Goal: Task Accomplishment & Management: Use online tool/utility

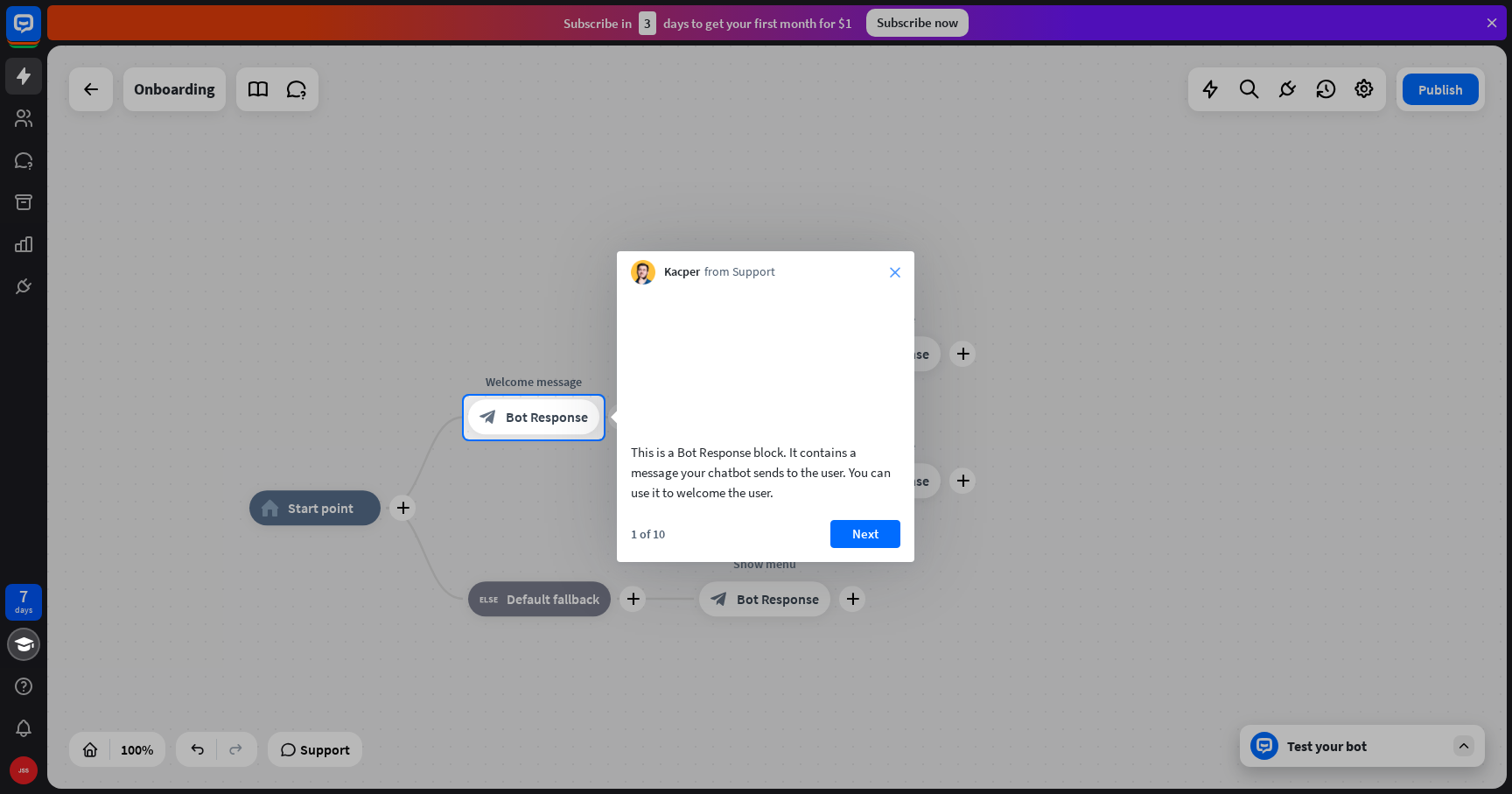
click at [894, 271] on icon "close" at bounding box center [895, 272] width 11 height 11
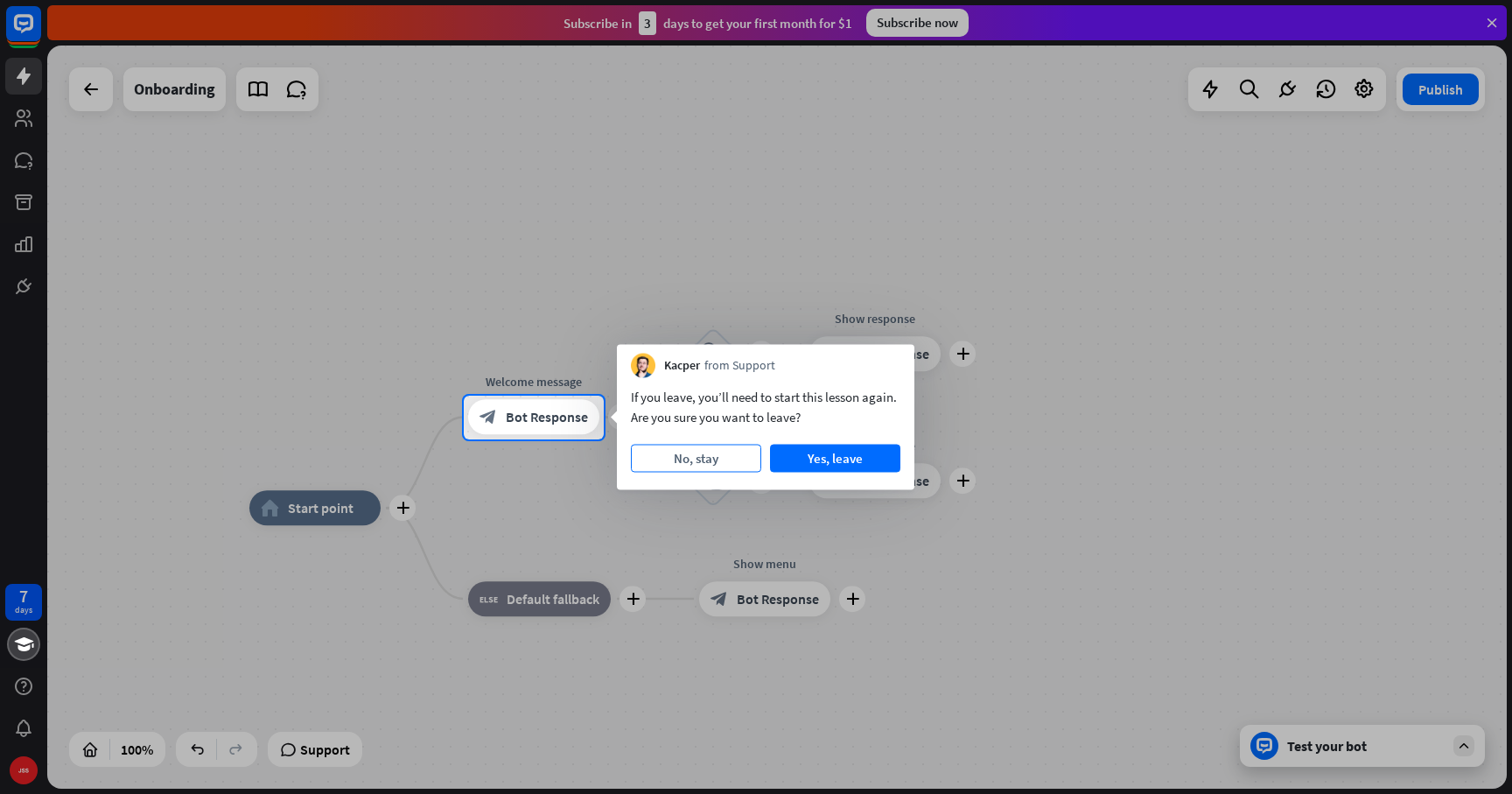
click at [701, 465] on button "No, stay" at bounding box center [696, 458] width 131 height 28
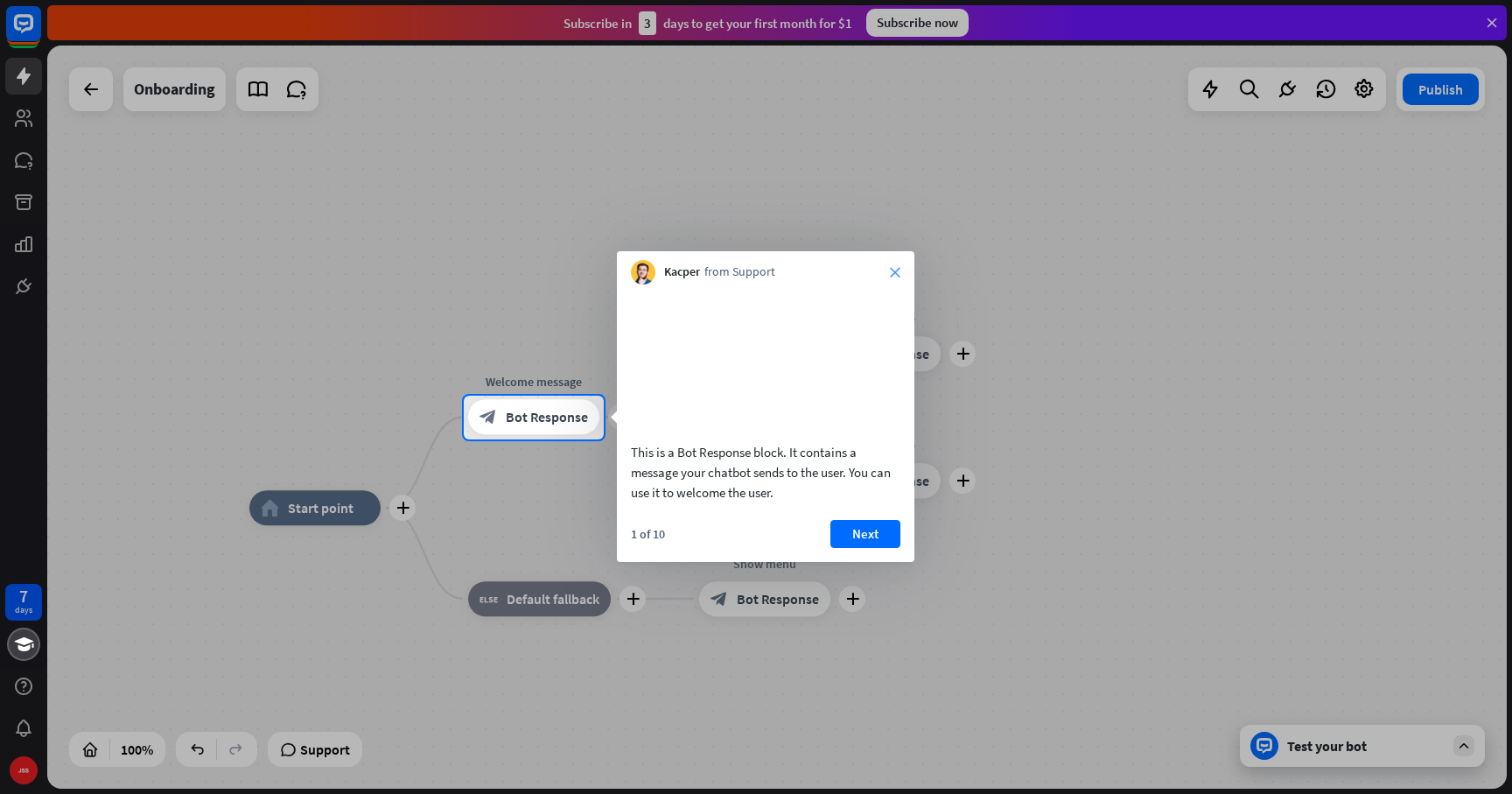
click at [894, 268] on icon "close" at bounding box center [895, 272] width 11 height 11
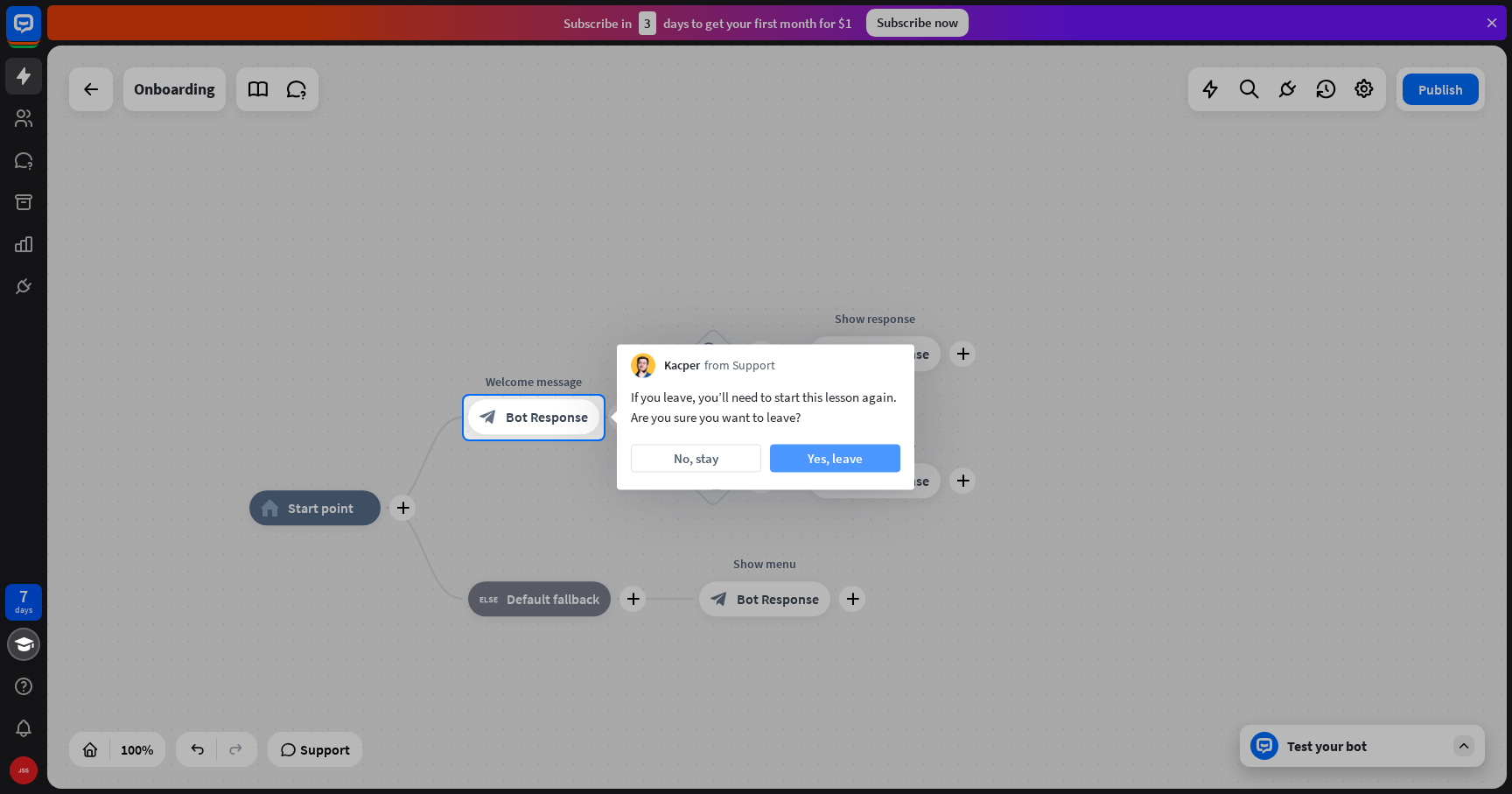
click at [848, 453] on button "Yes, leave" at bounding box center [835, 458] width 131 height 28
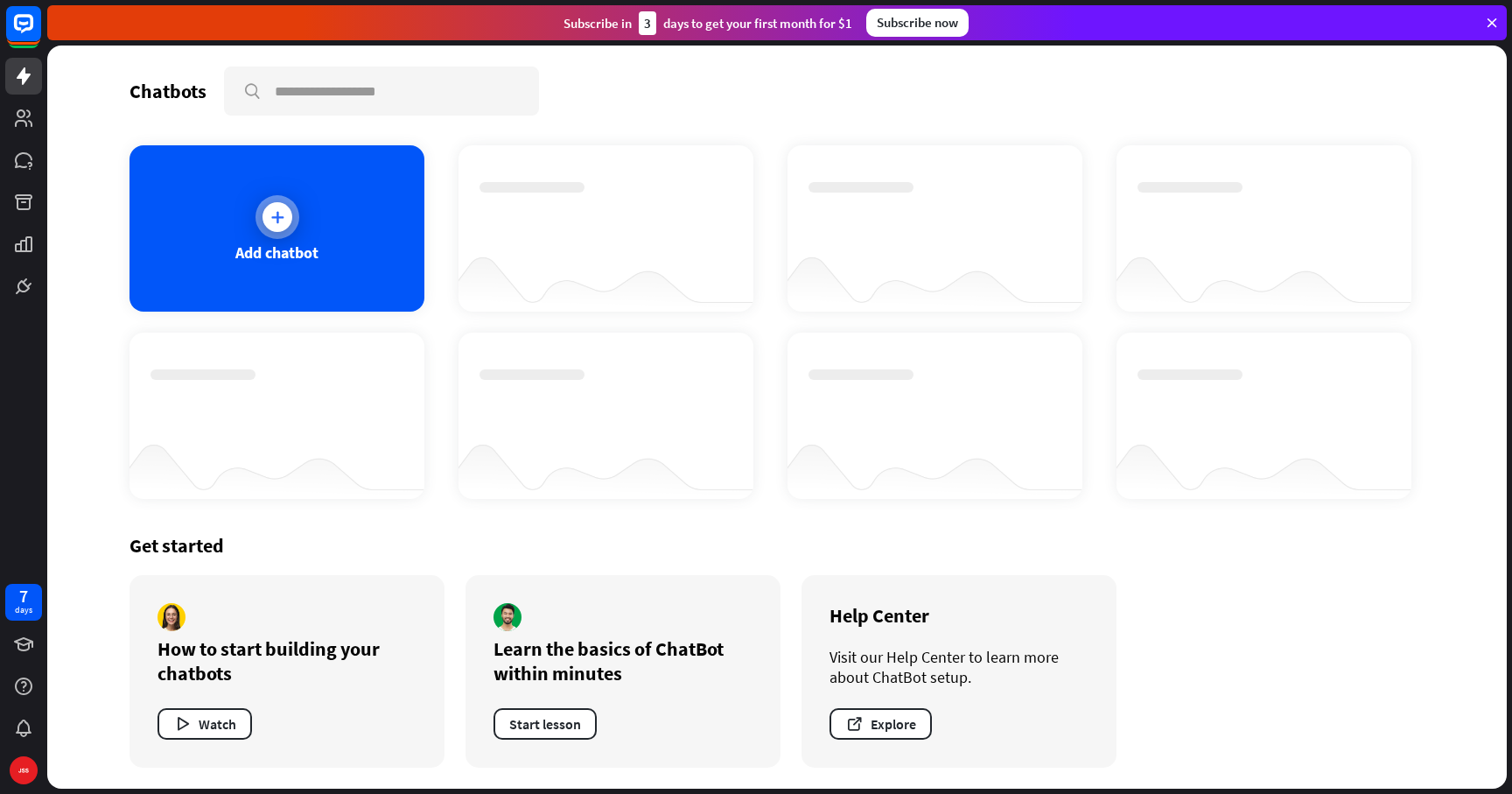
click at [266, 202] on div at bounding box center [277, 217] width 44 height 44
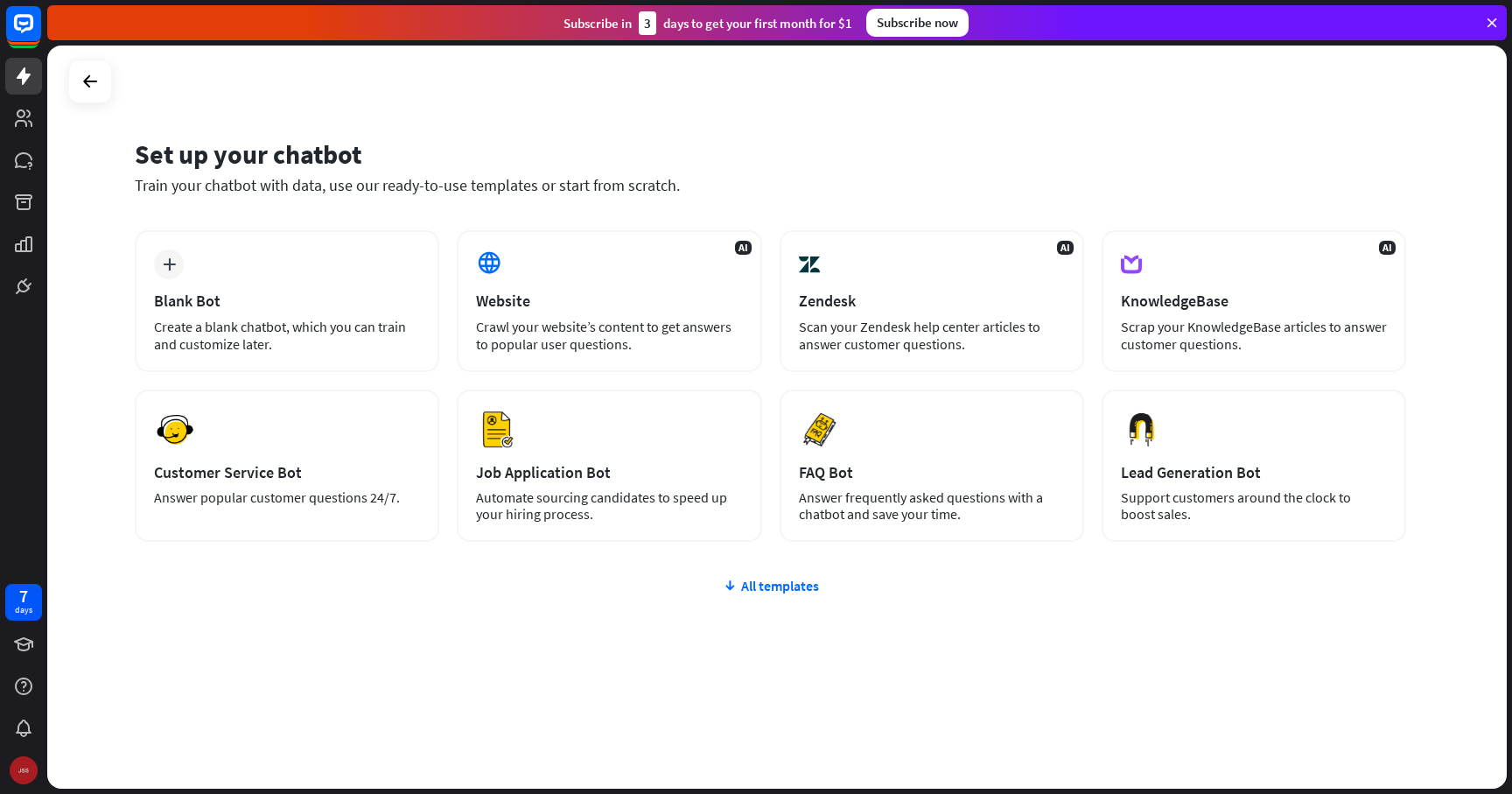
click at [26, 763] on img at bounding box center [23, 770] width 28 height 28
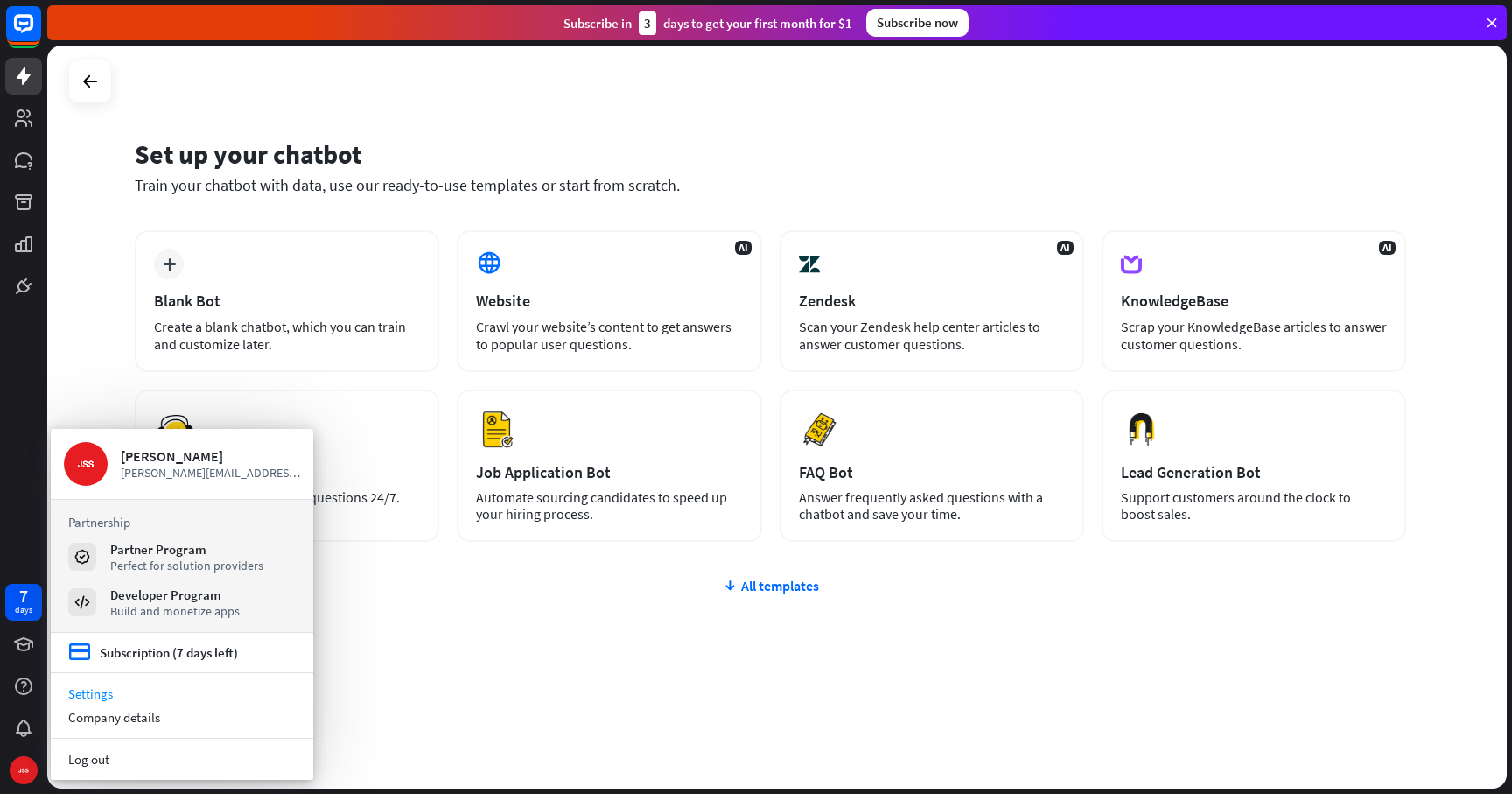
click at [136, 691] on link "Settings" at bounding box center [182, 693] width 263 height 24
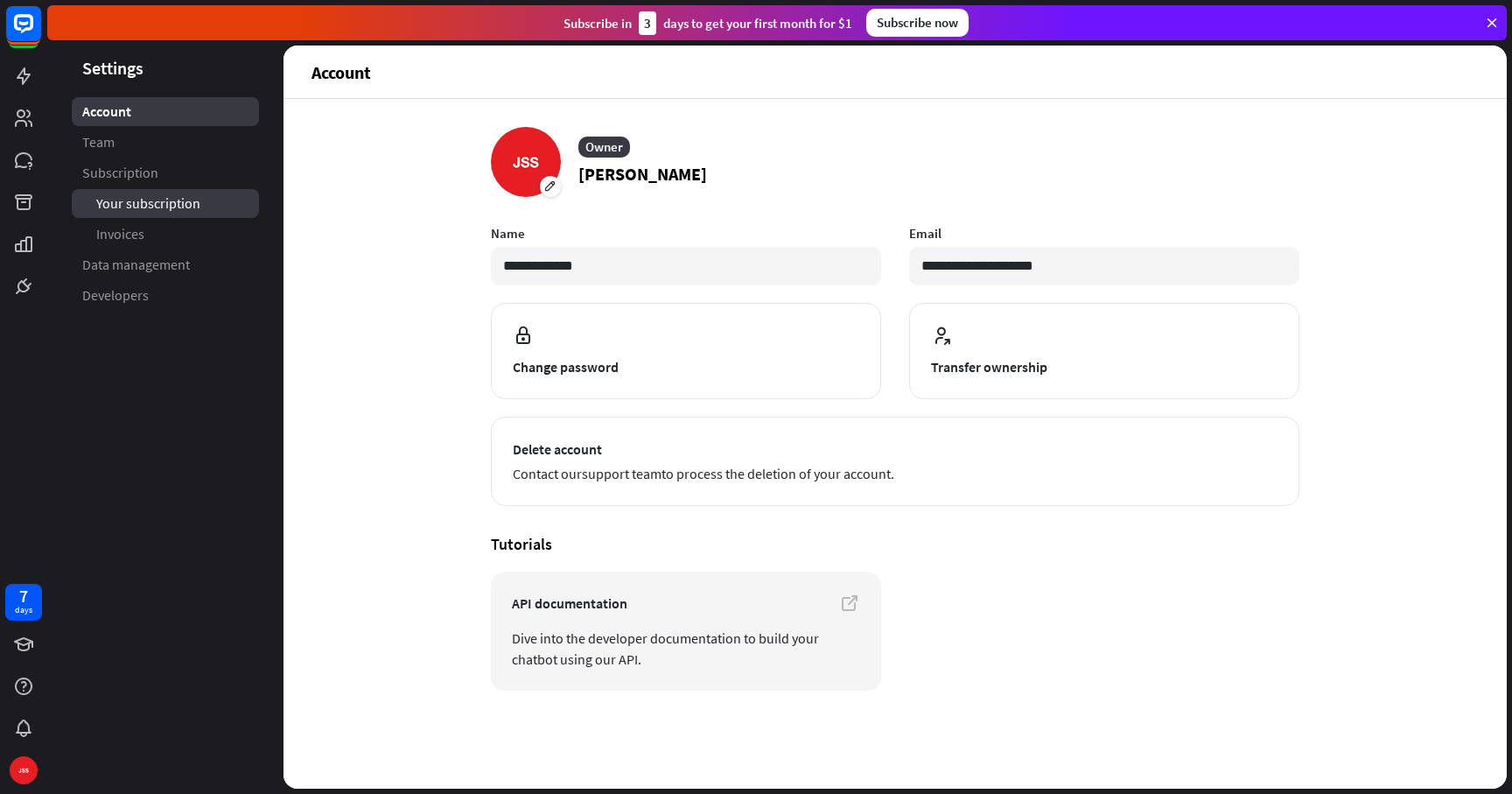
click at [155, 199] on span "Your subscription" at bounding box center [148, 203] width 104 height 18
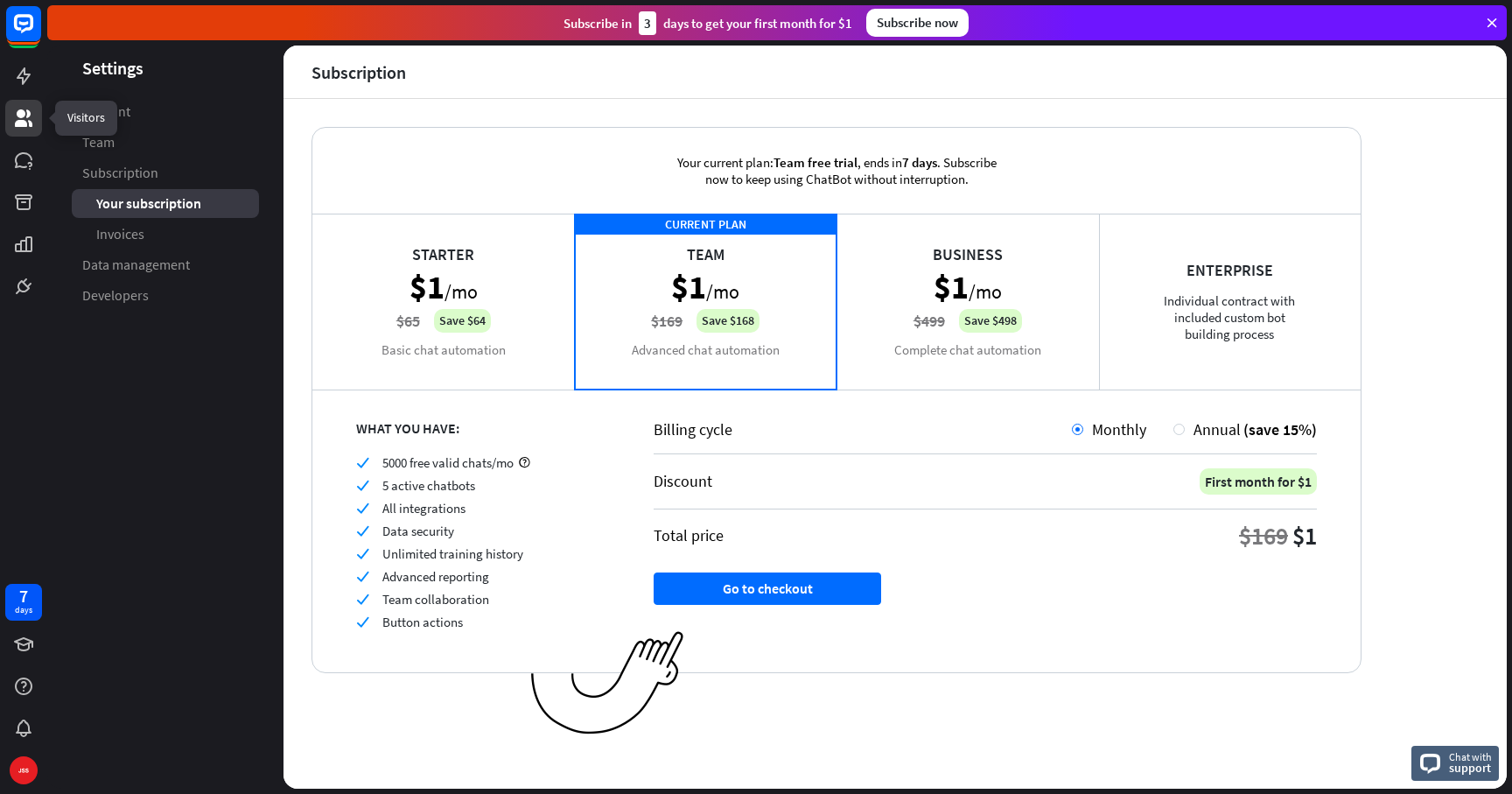
click at [23, 129] on link at bounding box center [23, 118] width 36 height 36
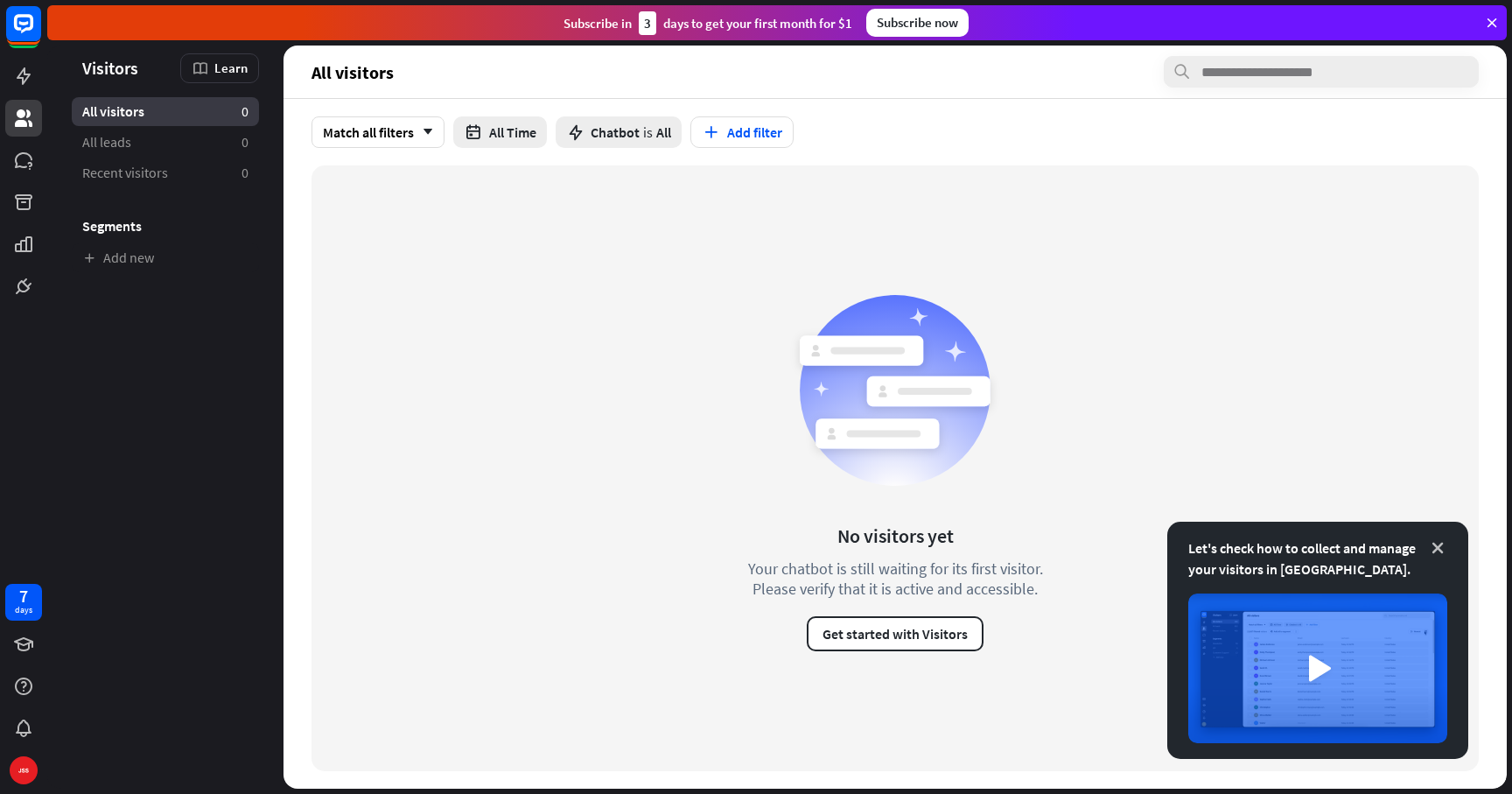
click at [1437, 543] on icon at bounding box center [1438, 548] width 17 height 17
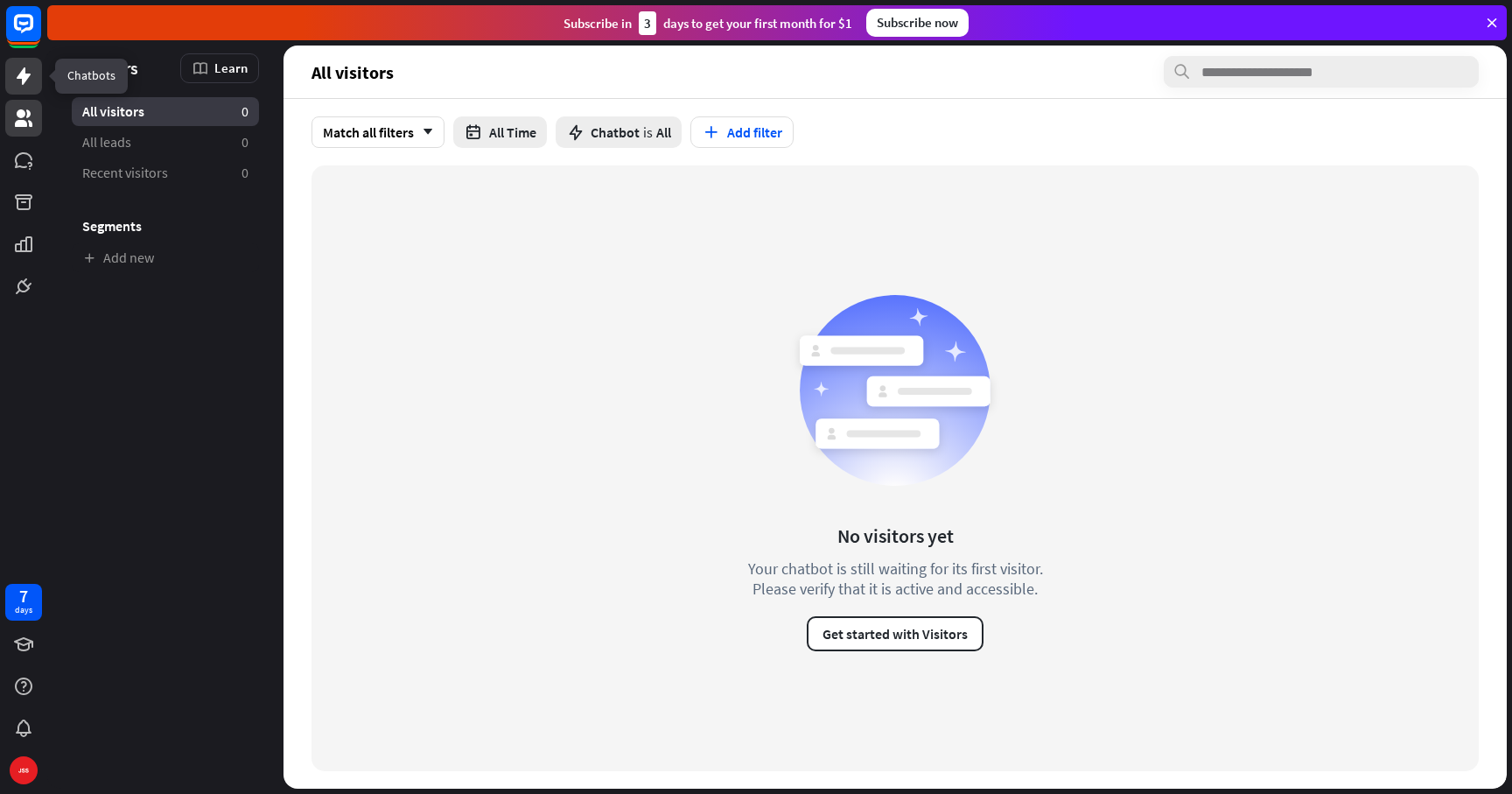
click at [26, 70] on icon at bounding box center [24, 76] width 21 height 21
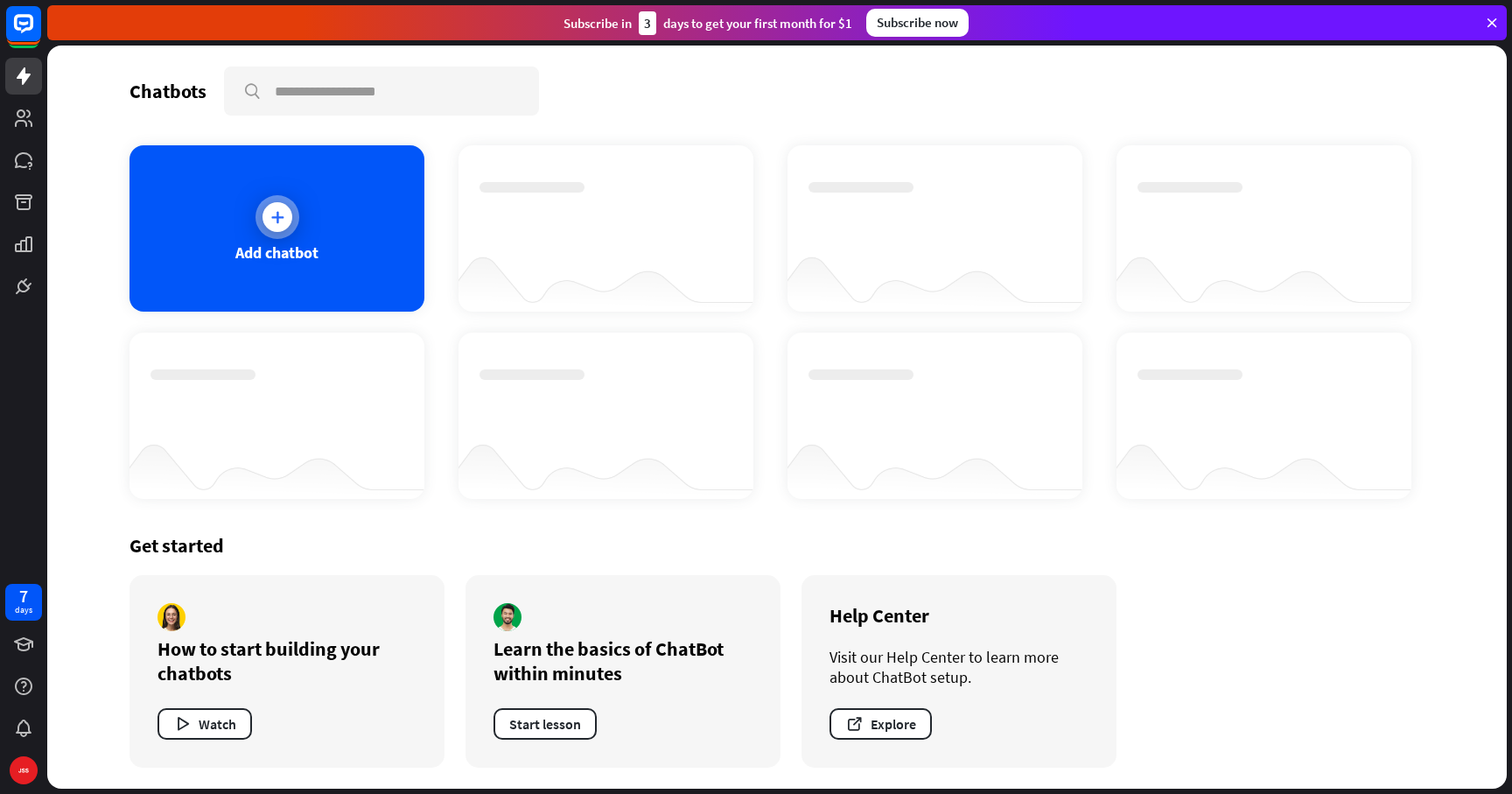
click at [290, 224] on div at bounding box center [277, 217] width 44 height 44
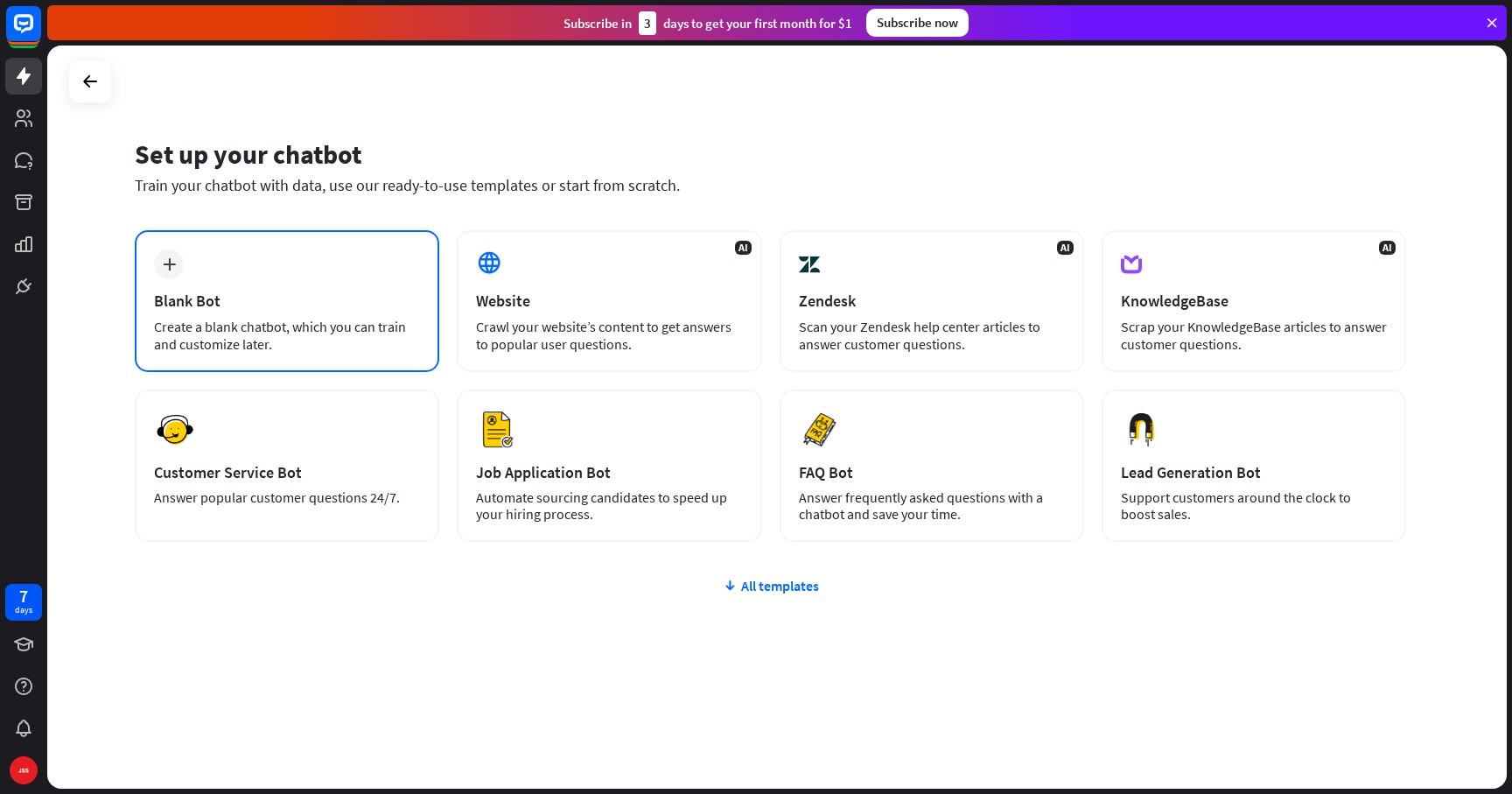
click at [277, 264] on div "plus Blank Bot Create a blank chatbot, which you can train and customize later." at bounding box center [286, 301] width 304 height 142
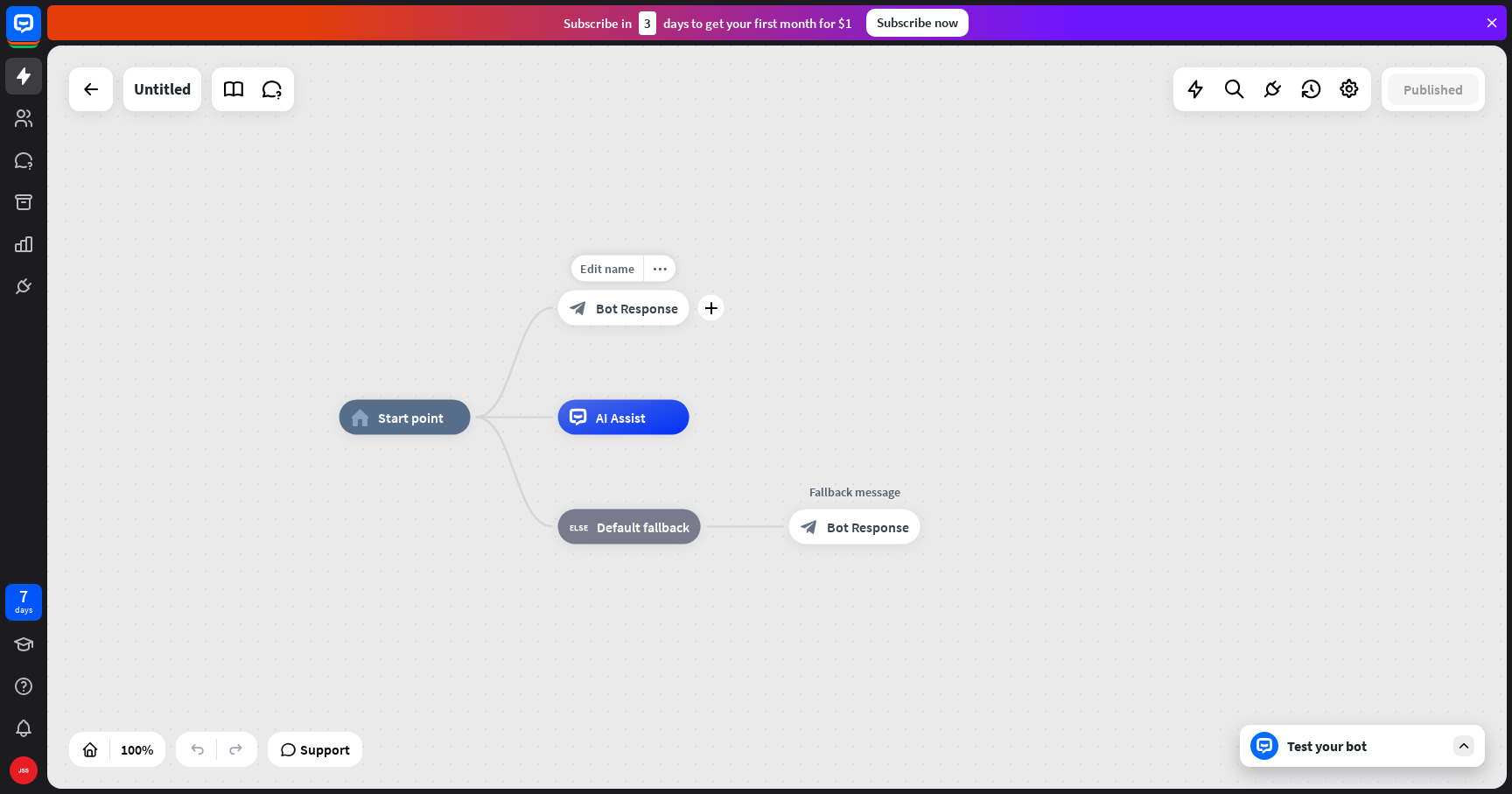
click at [617, 319] on div "block_bot_response Bot Response" at bounding box center [624, 308] width 132 height 35
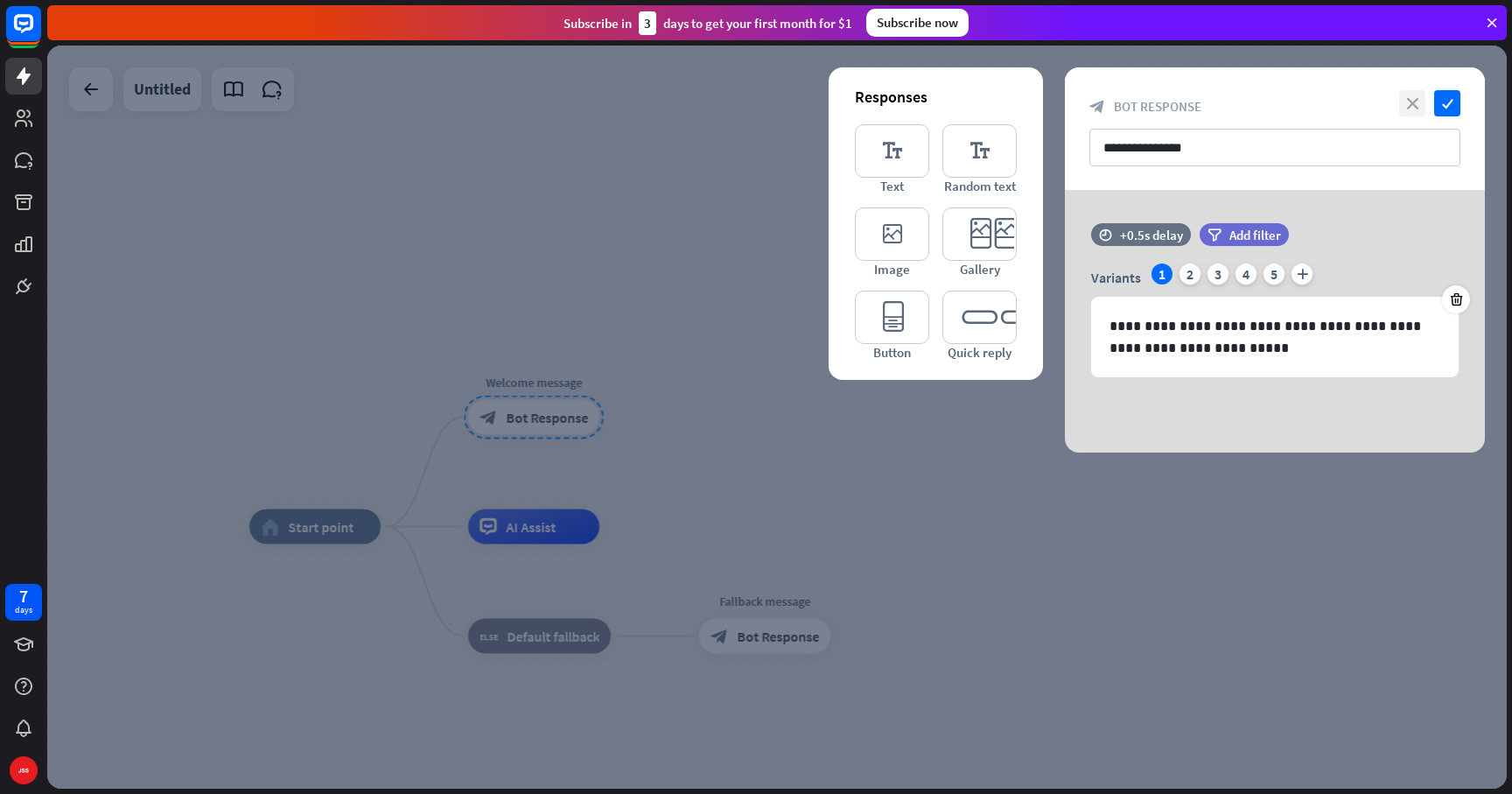
click at [1410, 104] on icon "close" at bounding box center [1412, 103] width 26 height 26
